Goal: Task Accomplishment & Management: Use online tool/utility

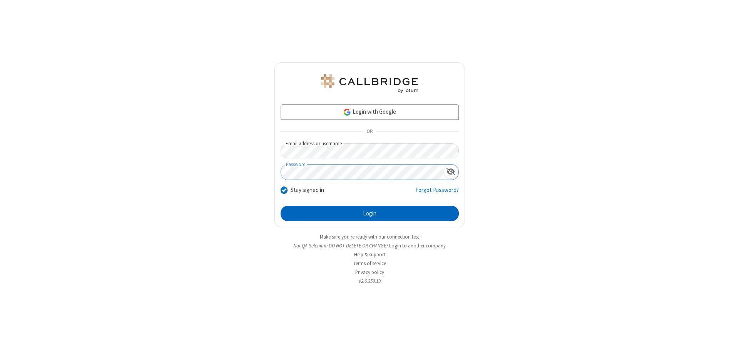
click at [369, 213] on button "Login" at bounding box center [370, 213] width 178 height 15
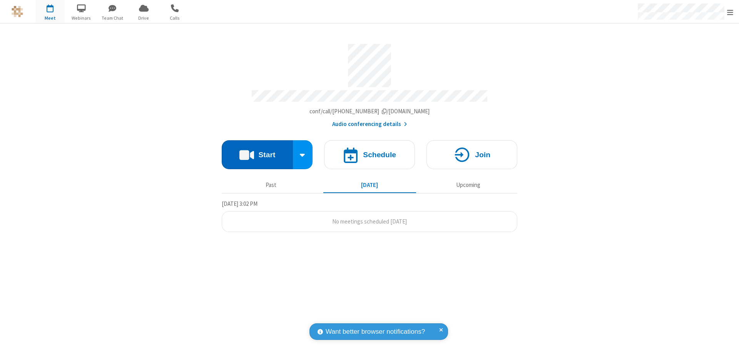
click at [257, 151] on button "Start" at bounding box center [257, 154] width 71 height 29
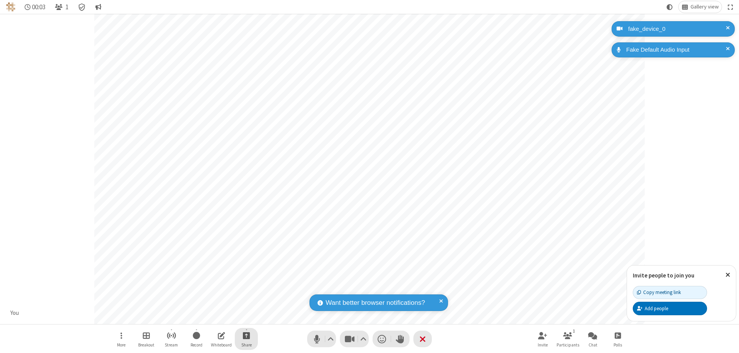
click at [246, 335] on span "Start sharing" at bounding box center [246, 335] width 7 height 10
click at [215, 316] on span "Share my screen" at bounding box center [215, 317] width 9 height 7
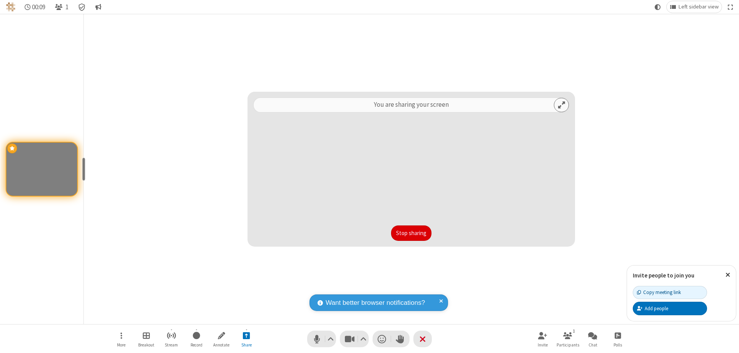
click at [411, 233] on button "Stop sharing" at bounding box center [411, 232] width 40 height 15
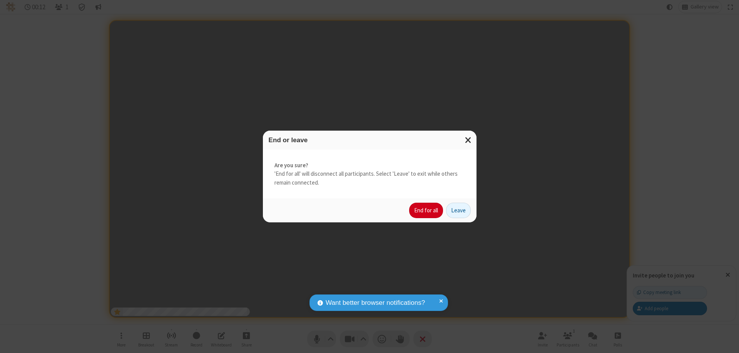
click at [426, 210] on button "End for all" at bounding box center [426, 209] width 34 height 15
